Goal: Task Accomplishment & Management: Complete application form

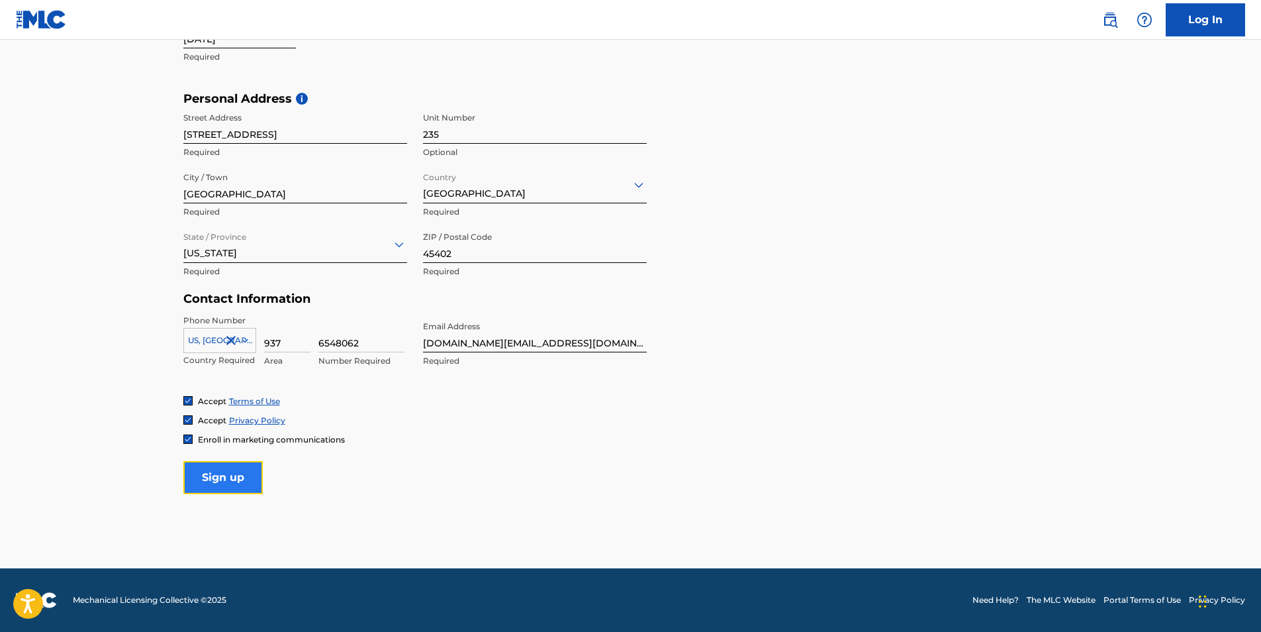
click at [216, 477] on input "Sign up" at bounding box center [222, 477] width 79 height 33
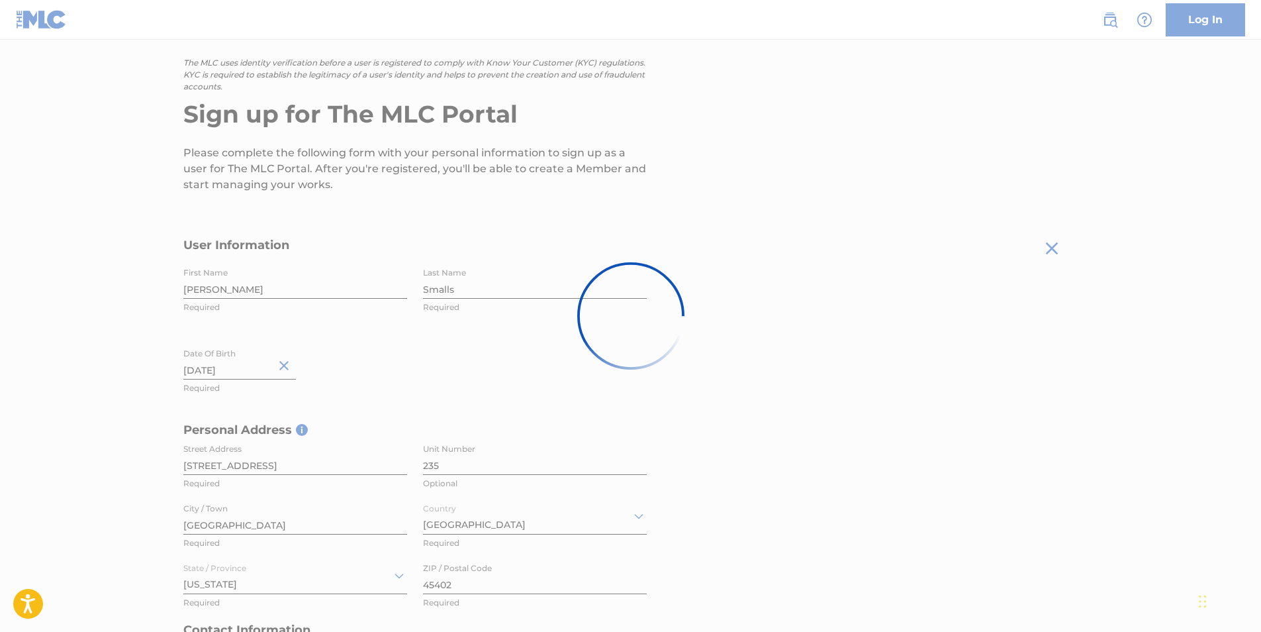
scroll to position [52, 0]
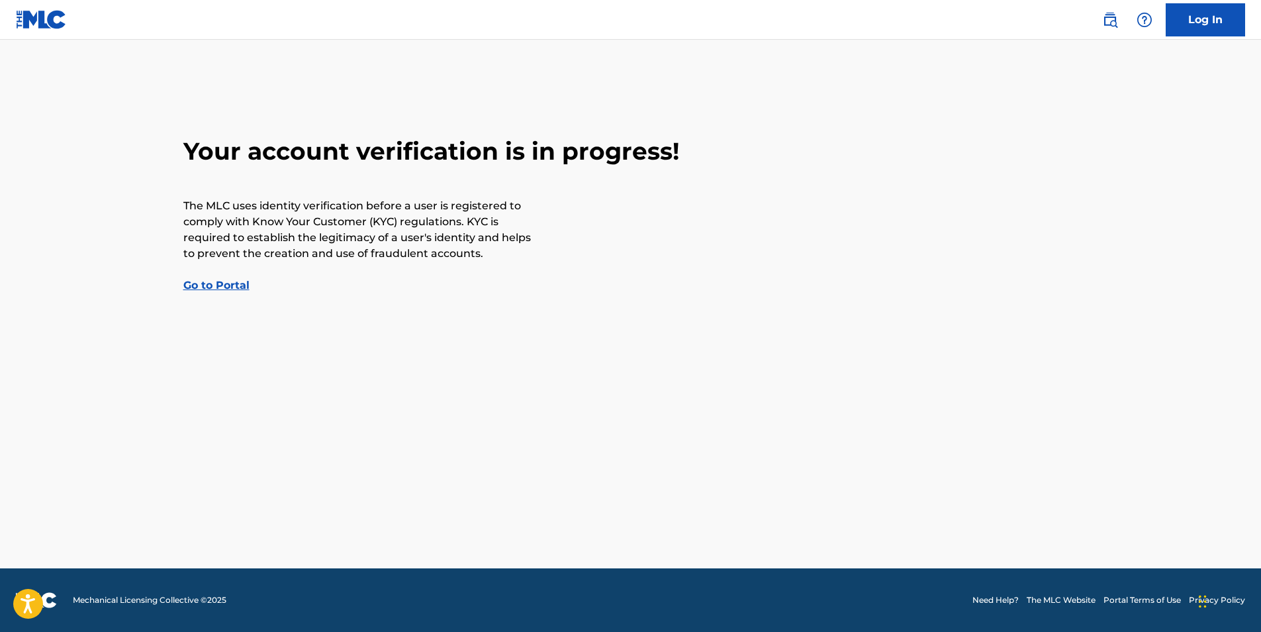
click at [215, 282] on link "Go to Portal" at bounding box center [216, 285] width 66 height 13
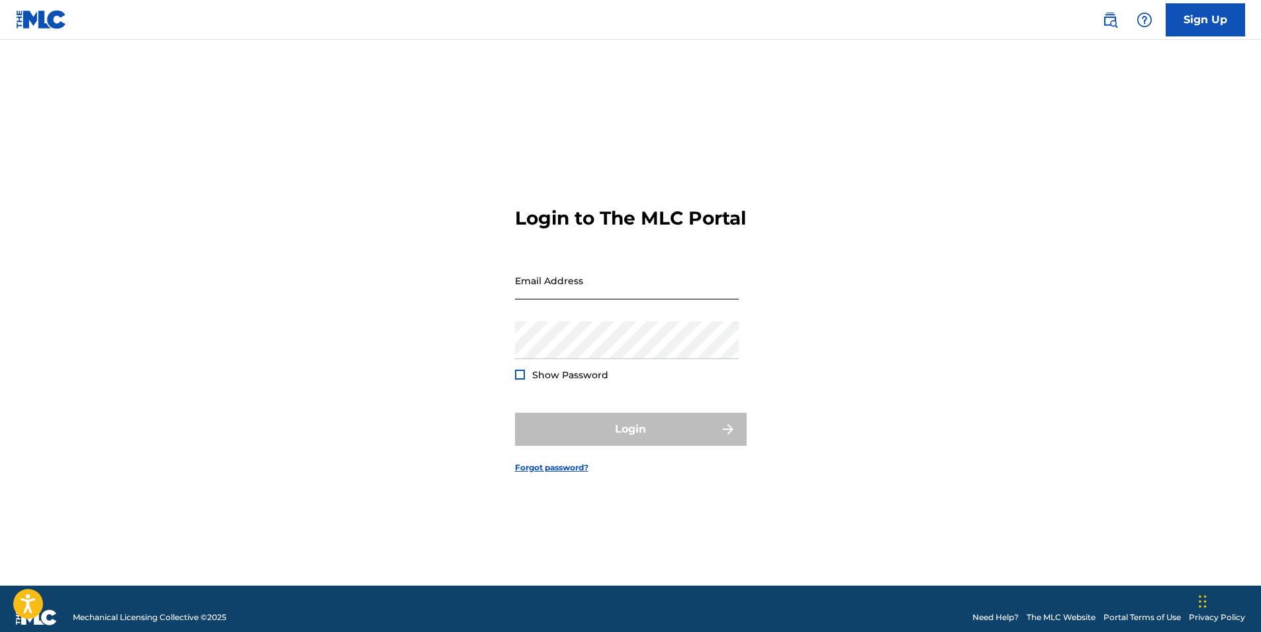
click at [565, 299] on input "Email Address" at bounding box center [627, 280] width 224 height 38
click at [804, 374] on div "Login to The MLC Portal Email Address Password Show Password Login Forgot passw…" at bounding box center [630, 329] width 927 height 512
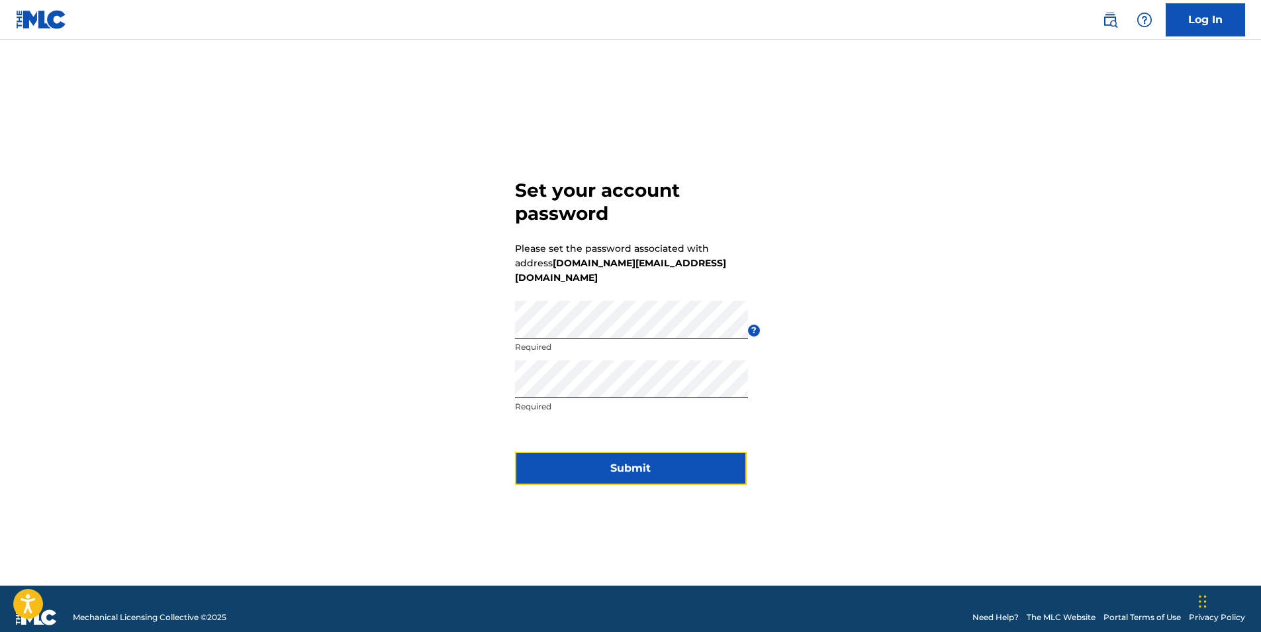
drag, startPoint x: 594, startPoint y: 455, endPoint x: 596, endPoint y: 463, distance: 8.8
click at [594, 456] on button "Submit" at bounding box center [631, 467] width 232 height 33
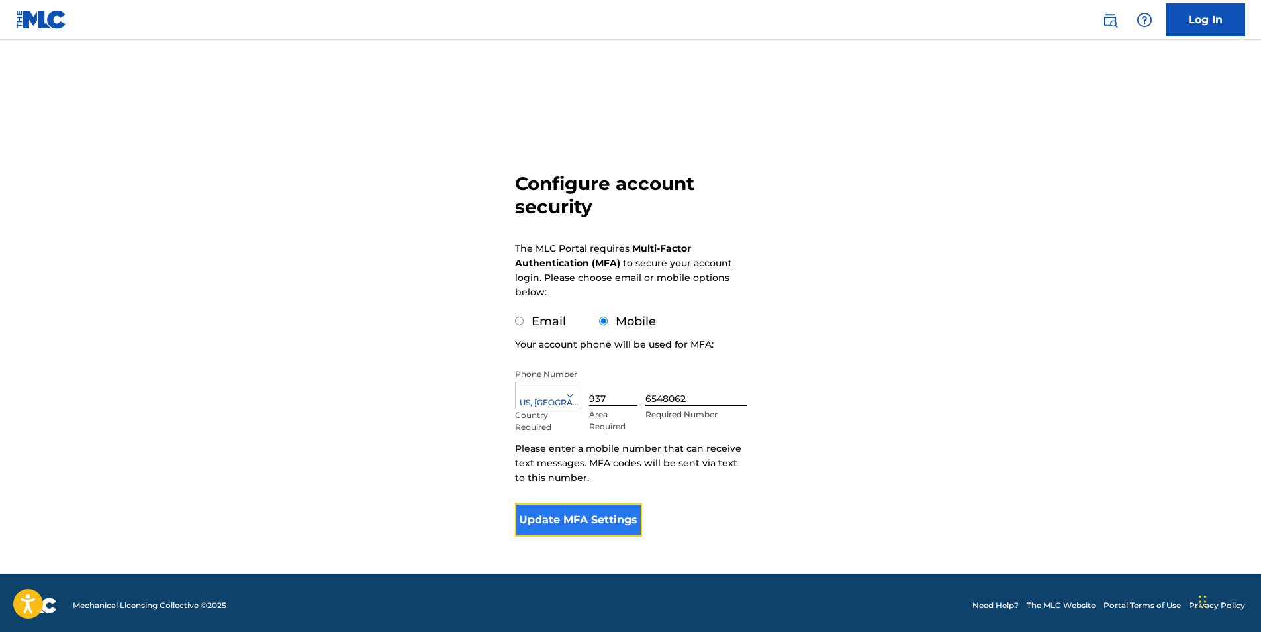
click at [584, 530] on button "Update MFA Settings" at bounding box center [579, 519] width 128 height 33
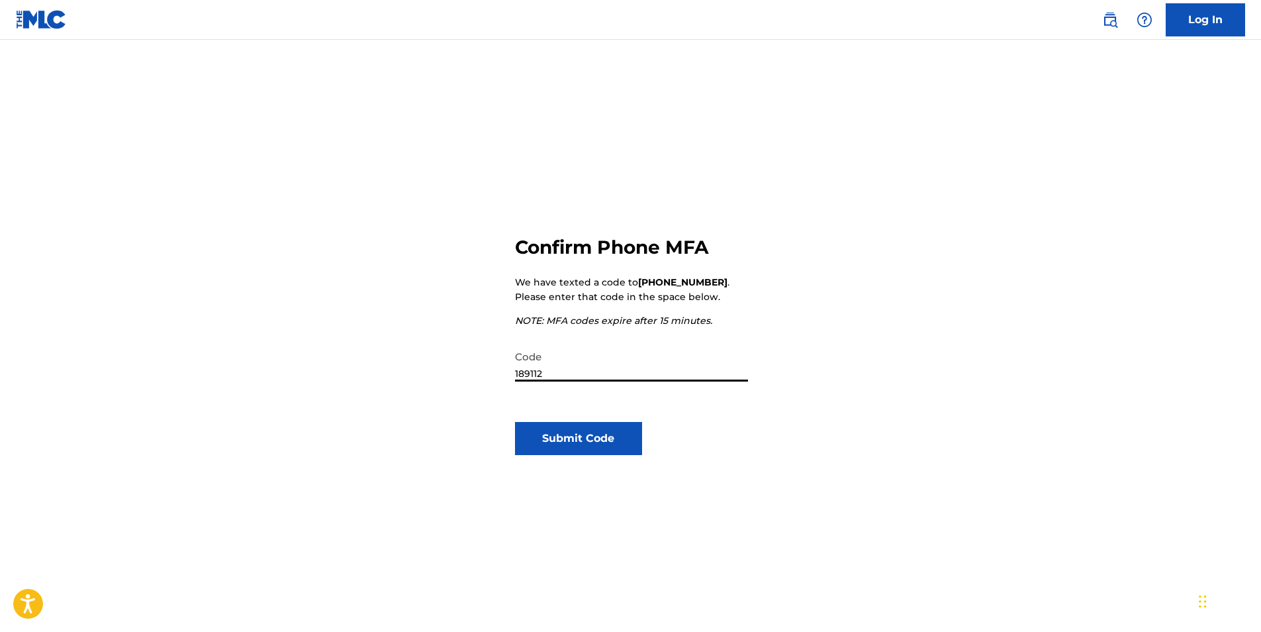
type input "189112"
click at [628, 465] on div "Confirm Phone MFA We have texted a code to +1 (937) 6548062 . Please enter that…" at bounding box center [631, 428] width 232 height 512
click at [620, 446] on button "Submit Code" at bounding box center [579, 438] width 128 height 33
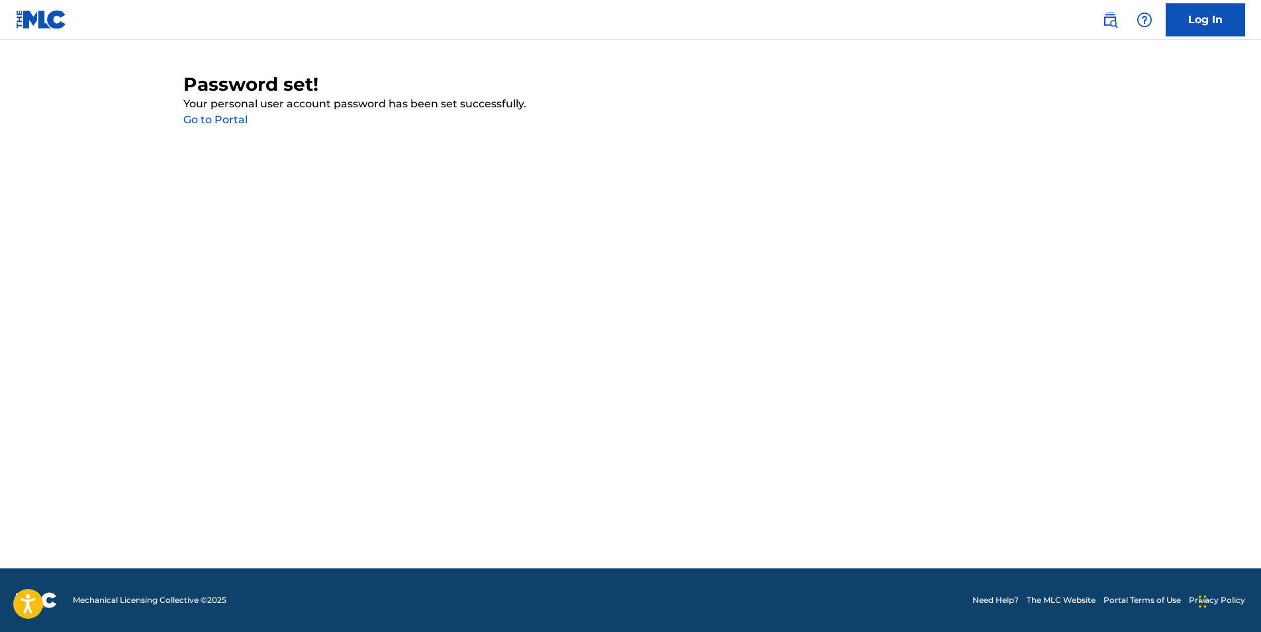
click at [203, 116] on link "Go to Portal" at bounding box center [215, 119] width 64 height 13
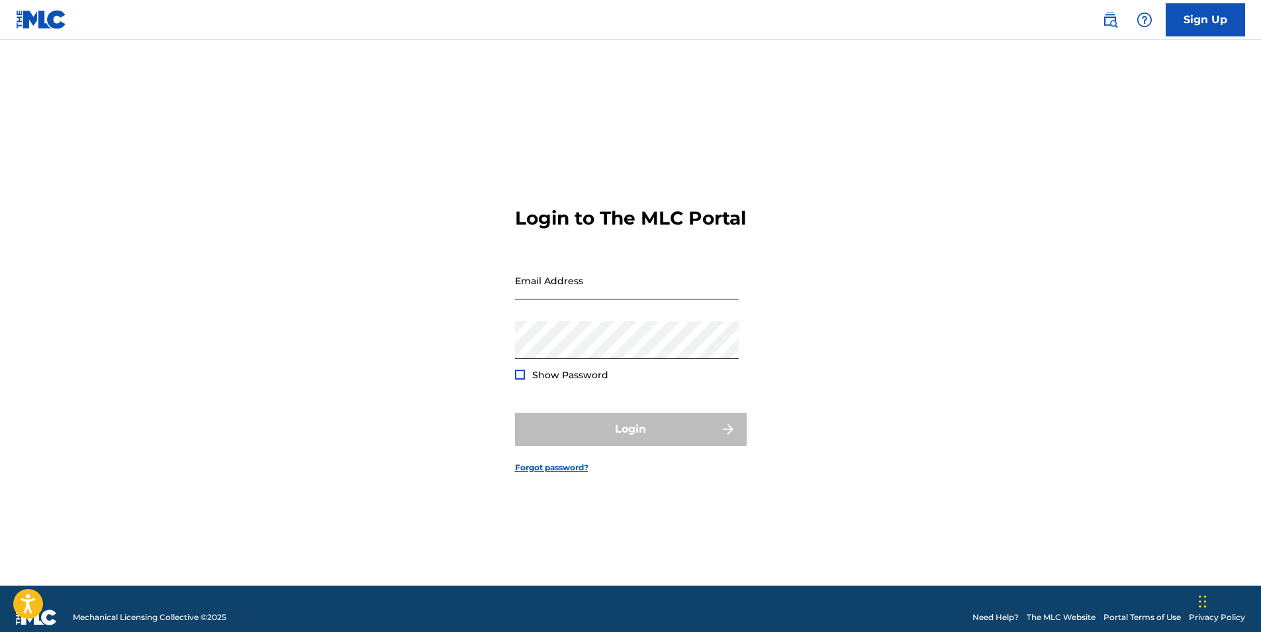
click at [620, 298] on input "Email Address" at bounding box center [627, 280] width 224 height 38
click at [577, 299] on input "Email Address" at bounding box center [627, 280] width 224 height 38
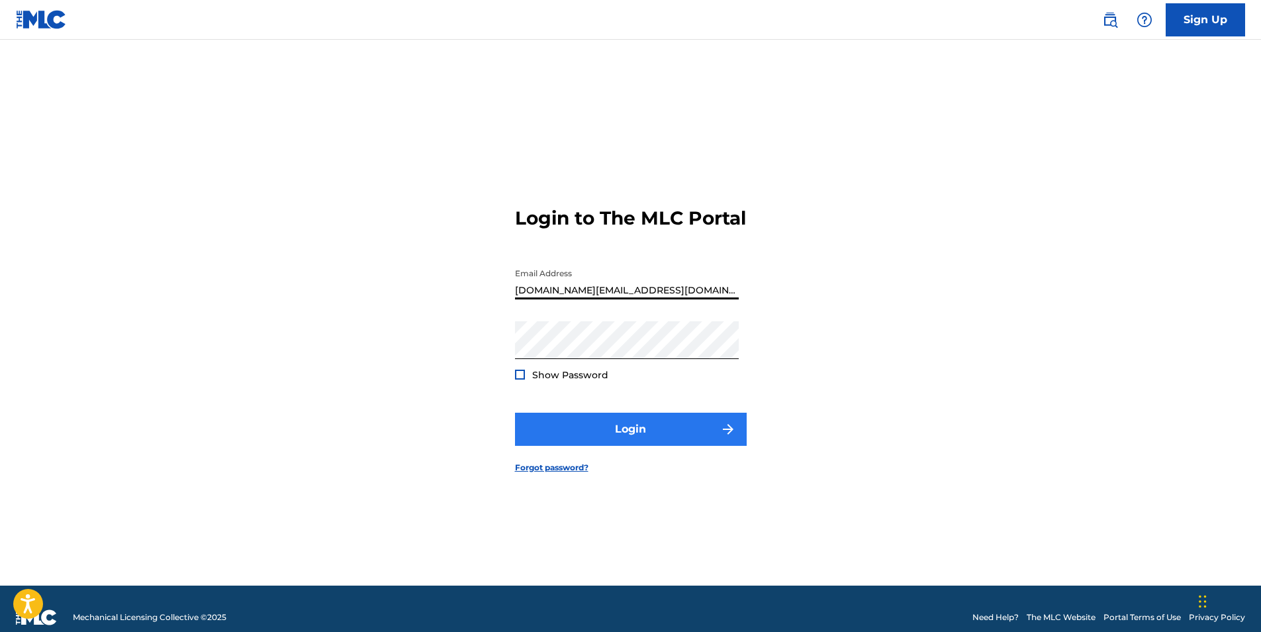
type input "[DOMAIN_NAME][EMAIL_ADDRESS][DOMAIN_NAME]"
click at [662, 445] on button "Login" at bounding box center [631, 428] width 232 height 33
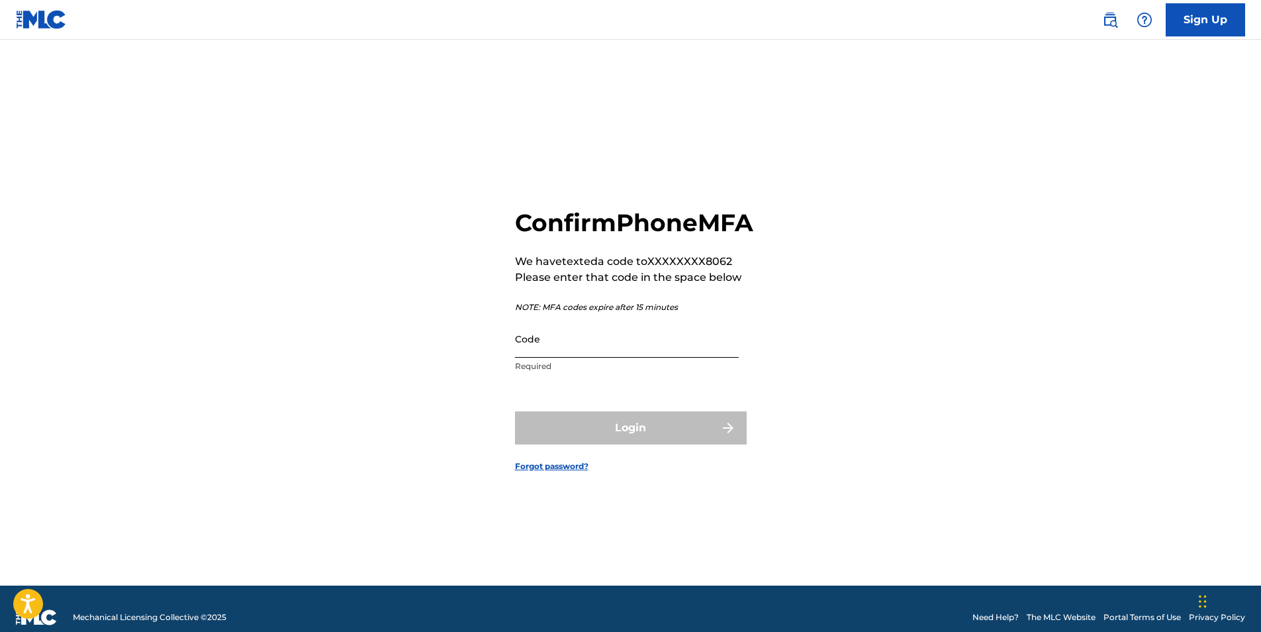
click at [565, 357] on input "Code" at bounding box center [627, 339] width 224 height 38
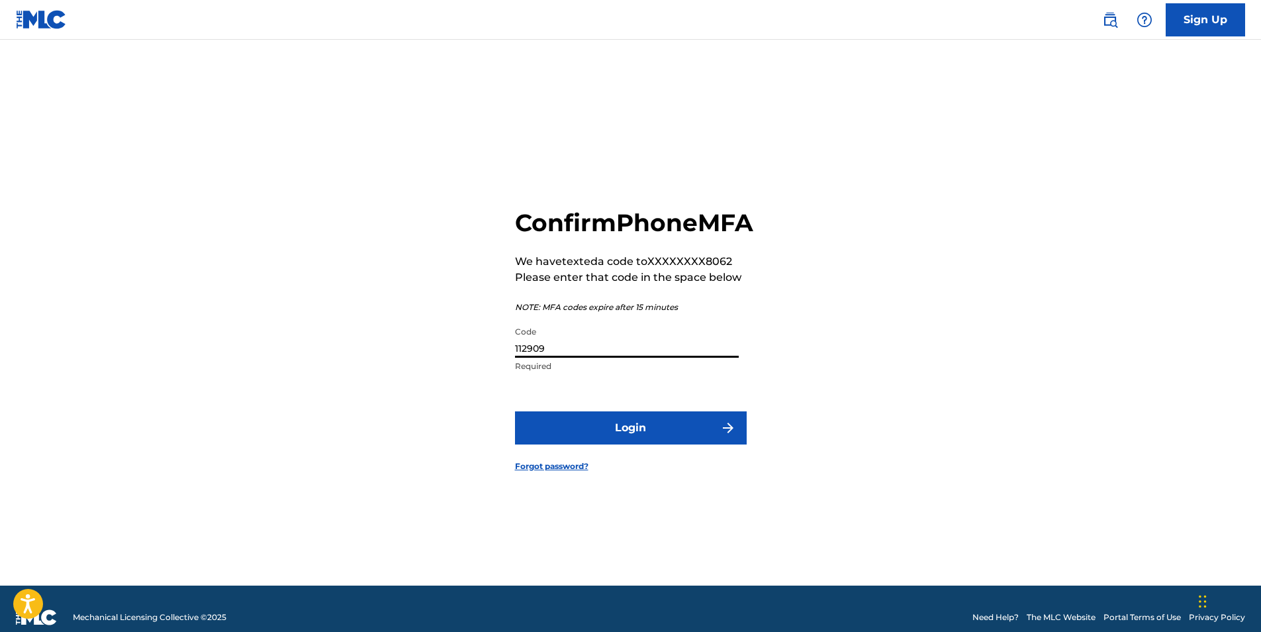
type input "112909"
click at [515, 411] on button "Login" at bounding box center [631, 427] width 232 height 33
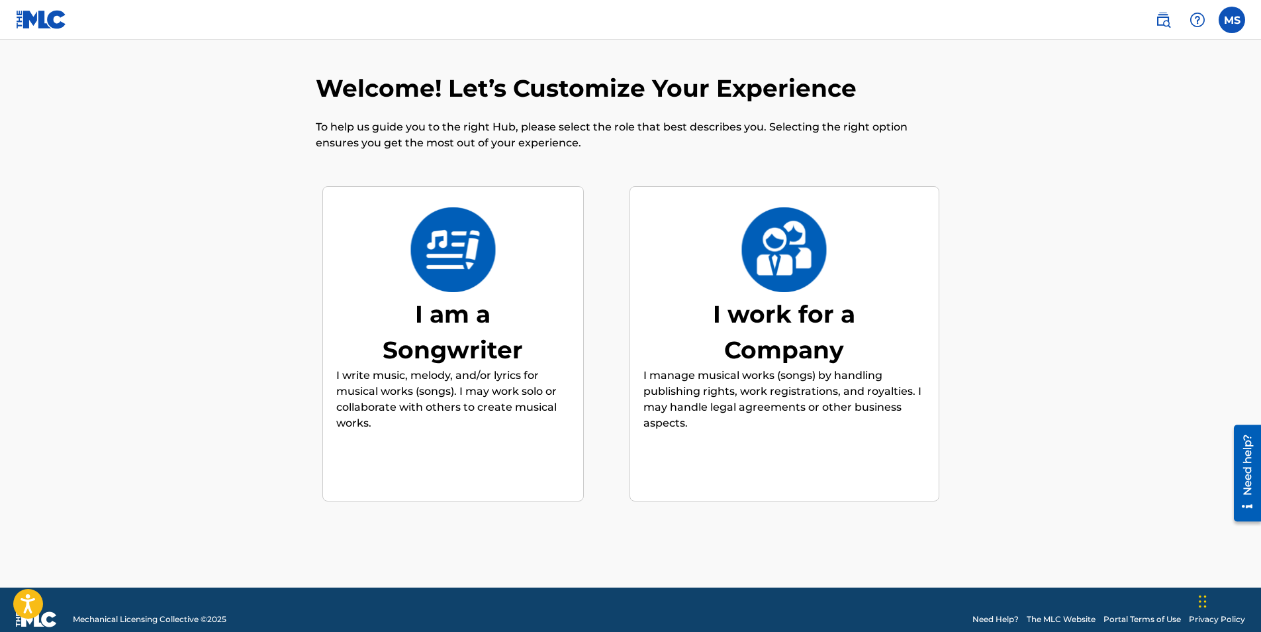
click at [493, 291] on img at bounding box center [453, 249] width 87 height 85
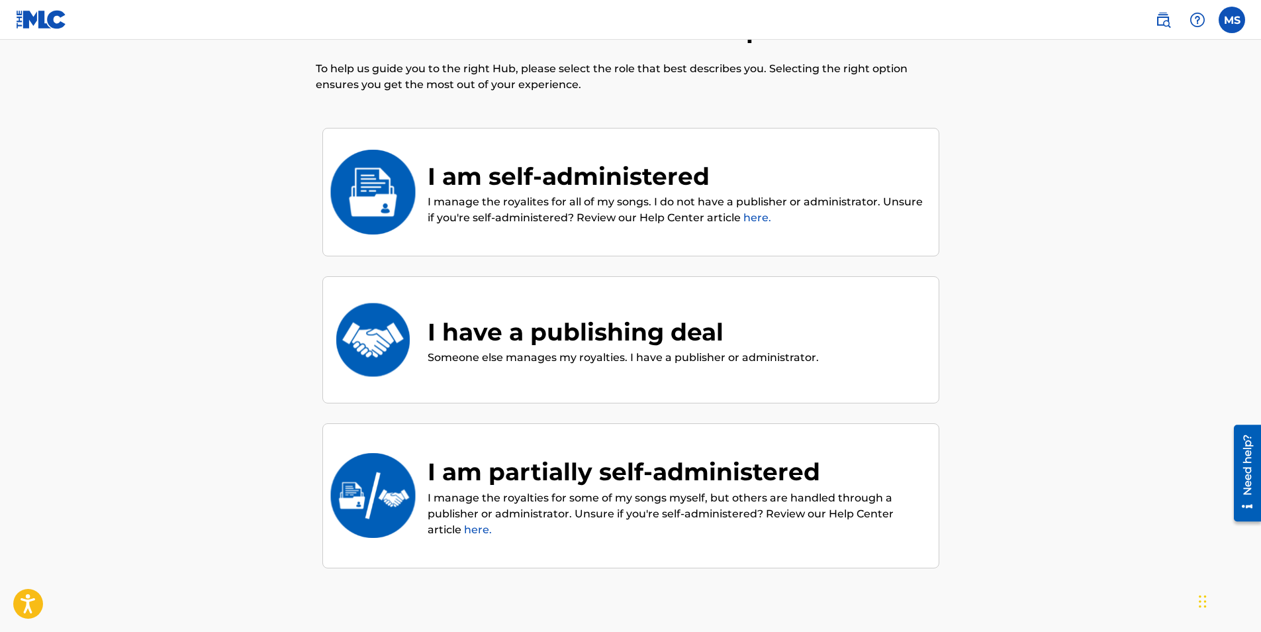
scroll to position [60, 0]
